Goal: Task Accomplishment & Management: Use online tool/utility

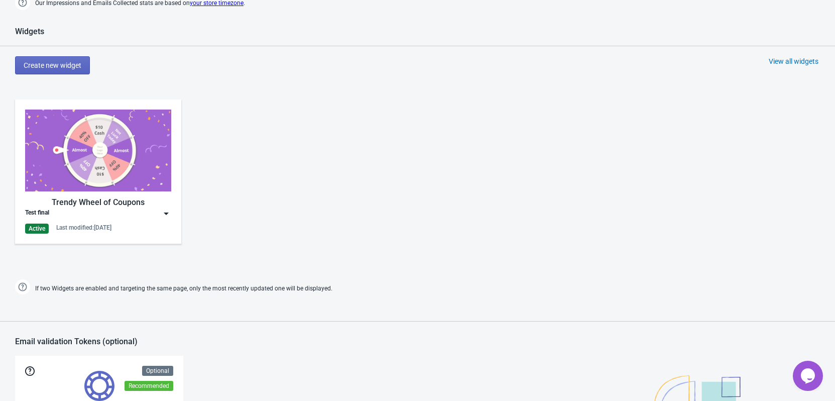
scroll to position [413, 0]
click at [104, 153] on img at bounding box center [98, 151] width 146 height 82
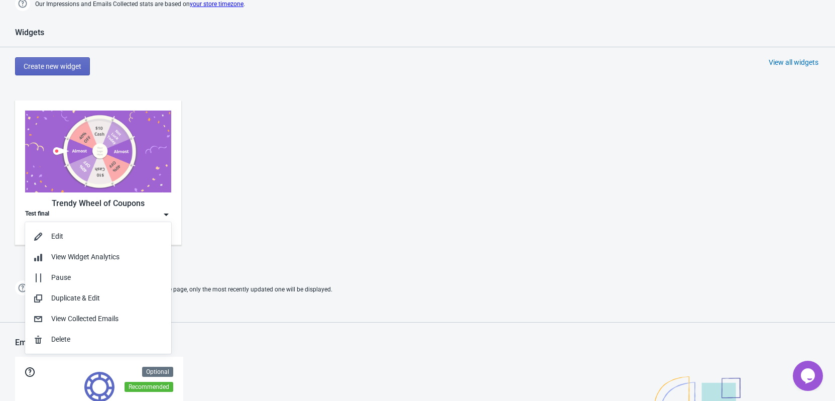
click at [372, 162] on div "Trendy Wheel of Coupons Test final Active Last modified: 22.8.2025" at bounding box center [417, 180] width 835 height 181
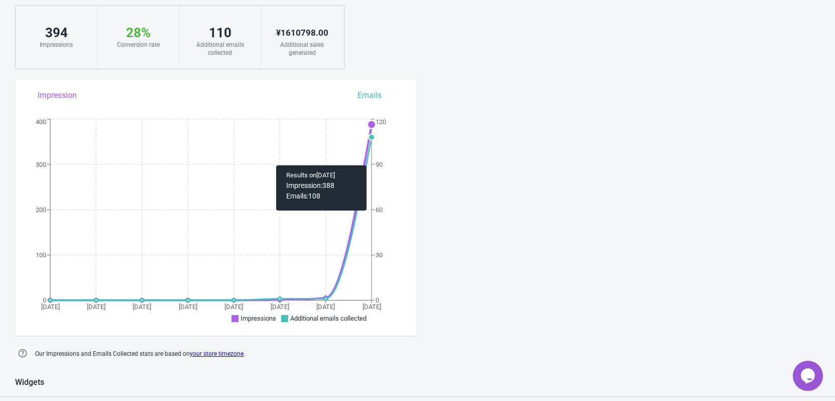
scroll to position [61, 0]
